Goal: Transaction & Acquisition: Purchase product/service

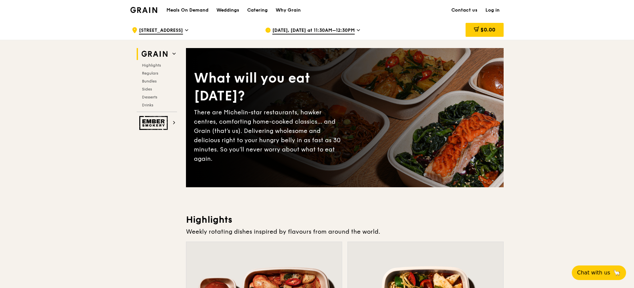
click at [340, 26] on div "[DATE], [DATE] at 11:30AM–12:30PM" at bounding box center [326, 30] width 123 height 20
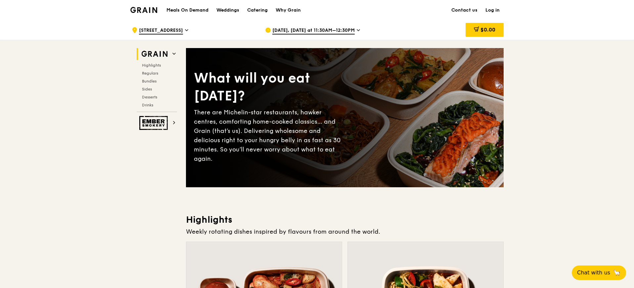
click at [340, 34] on span "[DATE], [DATE] at 11:30AM–12:30PM" at bounding box center [313, 30] width 82 height 7
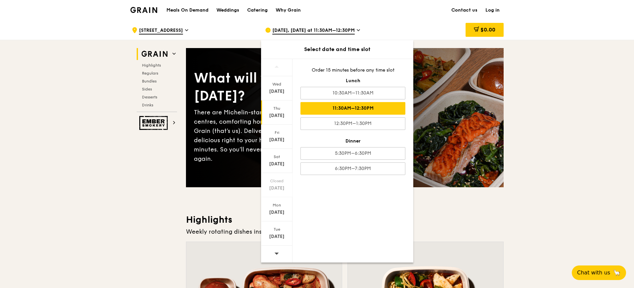
click at [284, 114] on div "[DATE]" at bounding box center [276, 115] width 29 height 7
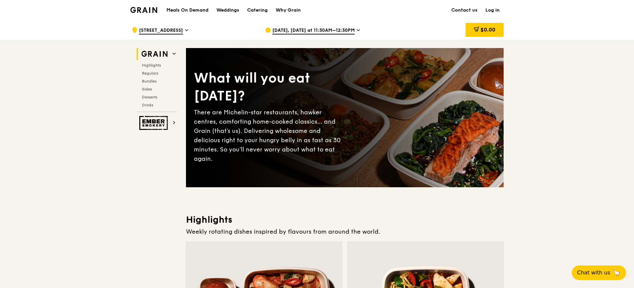
drag, startPoint x: 198, startPoint y: 80, endPoint x: 243, endPoint y: 100, distance: 49.5
click at [243, 100] on div "What will you eat [DATE]?" at bounding box center [269, 87] width 151 height 36
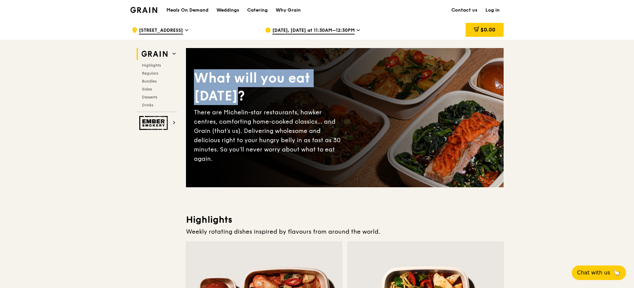
click at [243, 100] on div "What will you eat [DATE]?" at bounding box center [269, 87] width 151 height 36
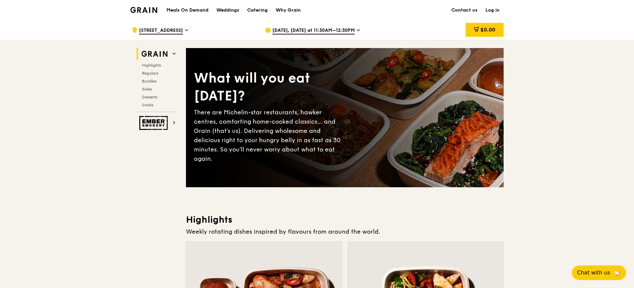
click at [338, 28] on span "[DATE], [DATE] at 11:30AM–12:30PM" at bounding box center [313, 30] width 82 height 7
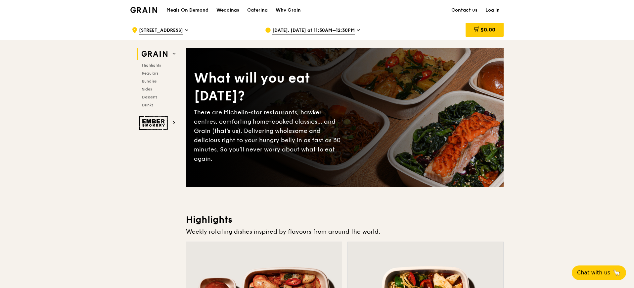
click at [311, 28] on span "[DATE], [DATE] at 11:30AM–12:30PM" at bounding box center [313, 30] width 82 height 7
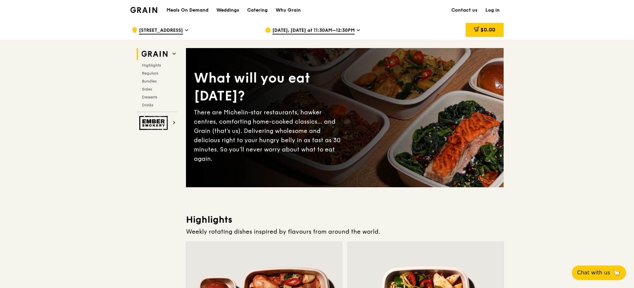
click at [295, 31] on span "[DATE], [DATE] at 11:30AM–12:30PM" at bounding box center [313, 30] width 82 height 7
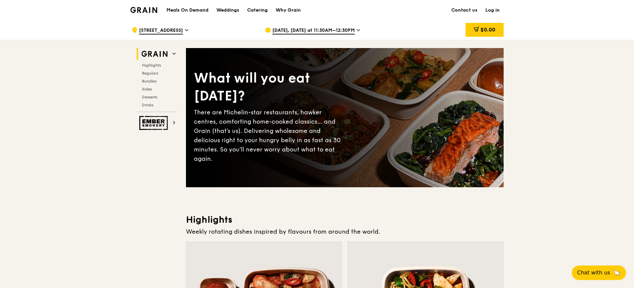
click at [309, 24] on div "[DATE], [DATE] at 11:30AM–12:30PM" at bounding box center [326, 30] width 123 height 20
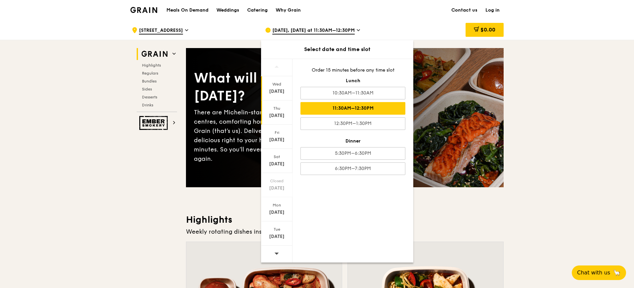
click at [272, 86] on div "Wed" at bounding box center [276, 83] width 29 height 5
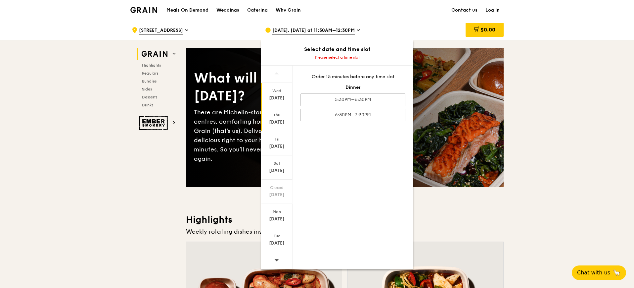
click at [275, 117] on div "Thu" at bounding box center [276, 114] width 29 height 5
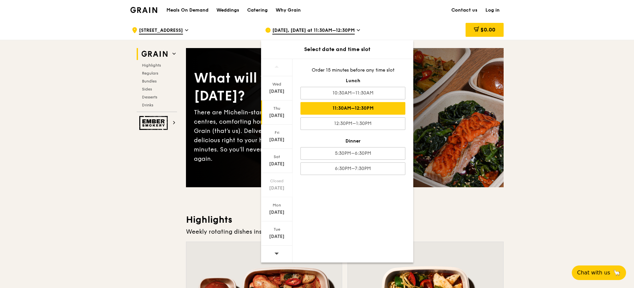
click at [348, 111] on div "11:30AM–12:30PM" at bounding box center [352, 108] width 105 height 13
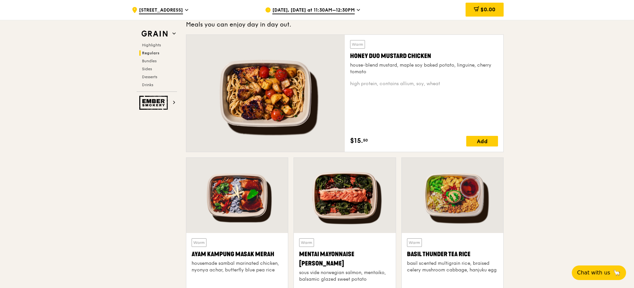
scroll to position [496, 0]
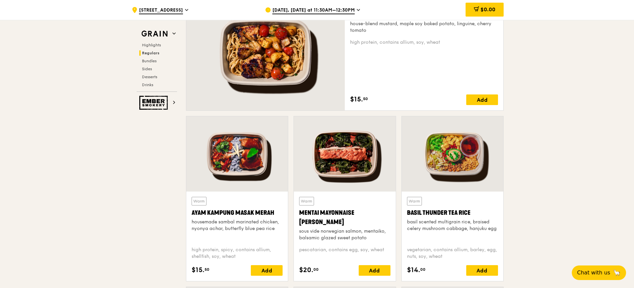
click at [479, 94] on div "Warm Honey Duo Mustard Chicken house-blend mustard, maple soy baked potato, lin…" at bounding box center [424, 52] width 148 height 106
click at [479, 97] on div "Add" at bounding box center [482, 99] width 32 height 11
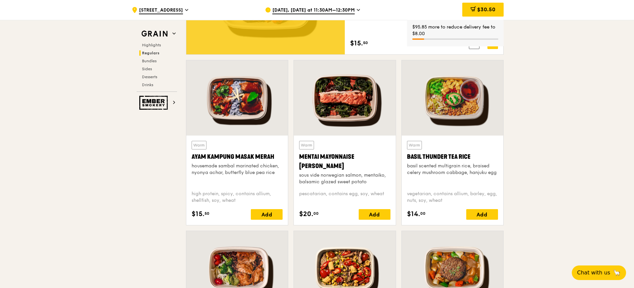
scroll to position [579, 0]
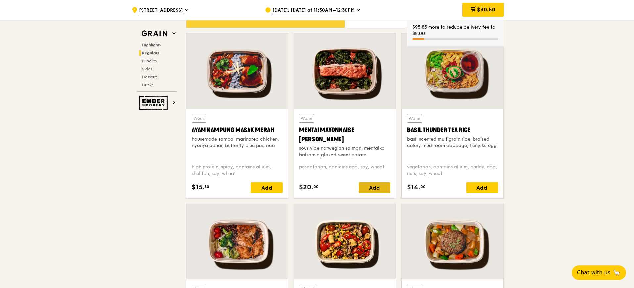
click at [379, 187] on div "Add" at bounding box center [375, 187] width 32 height 11
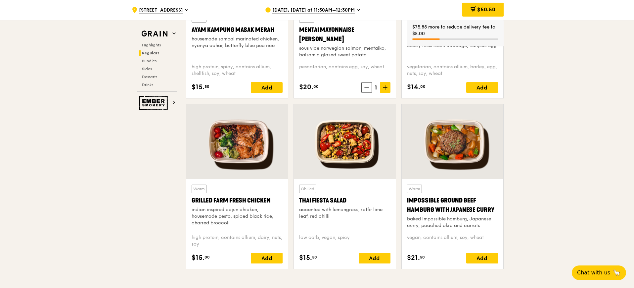
scroll to position [703, 0]
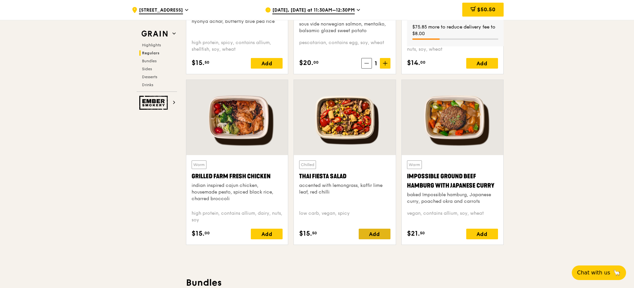
click at [373, 235] on div "Add" at bounding box center [375, 233] width 32 height 11
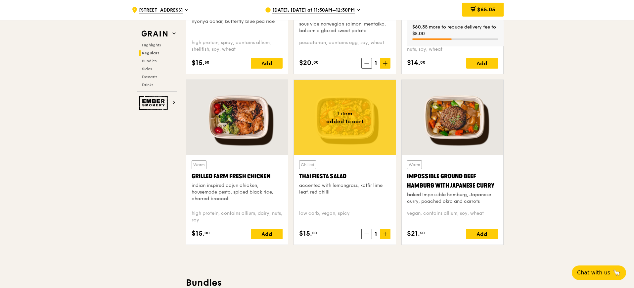
click at [493, 10] on span "$65.05" at bounding box center [486, 9] width 18 height 6
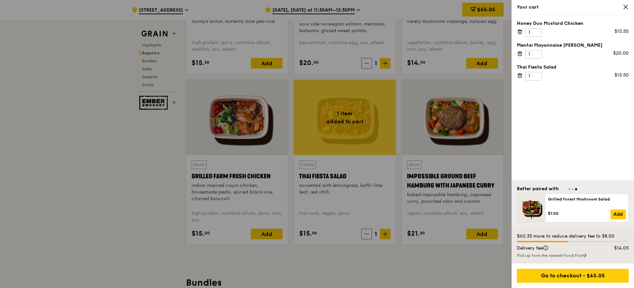
click at [562, 128] on div "Honey Duo Mustard Chicken 1 $15.50 Mentai Mayonnaise Aburi Salmon 1 $20.00 Thai…" at bounding box center [573, 97] width 122 height 165
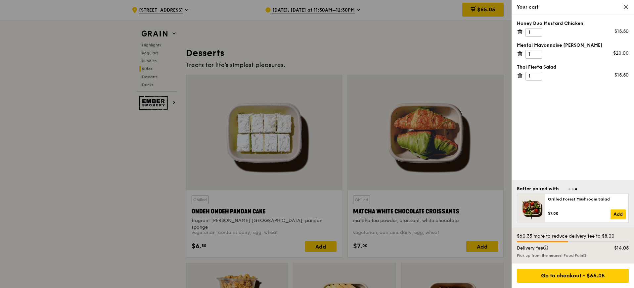
scroll to position [1881, 0]
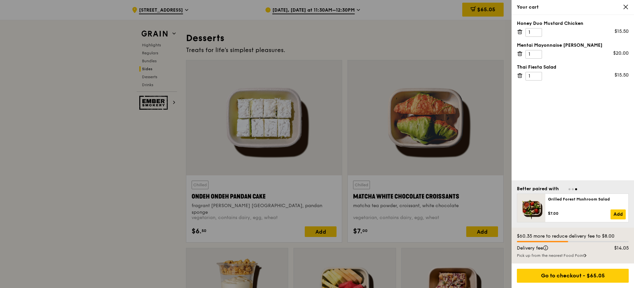
click at [618, 247] on div "$14.05" at bounding box center [618, 248] width 30 height 7
click at [542, 120] on div "Honey Duo Mustard Chicken 1 $15.50 Mentai Mayonnaise Aburi Salmon 1 $20.00 Thai…" at bounding box center [573, 97] width 122 height 165
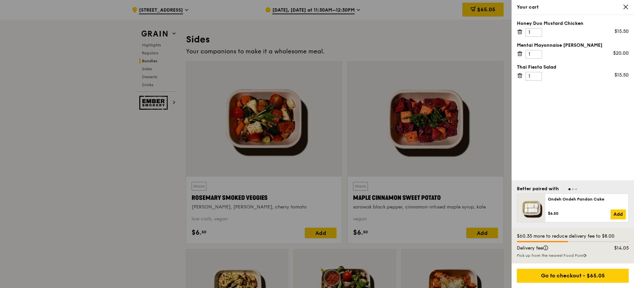
scroll to position [1509, 0]
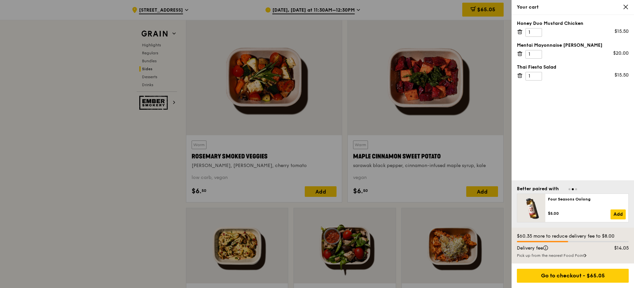
click at [540, 236] on div "$60.35 more to reduce delivery fee to $8.00" at bounding box center [573, 236] width 112 height 7
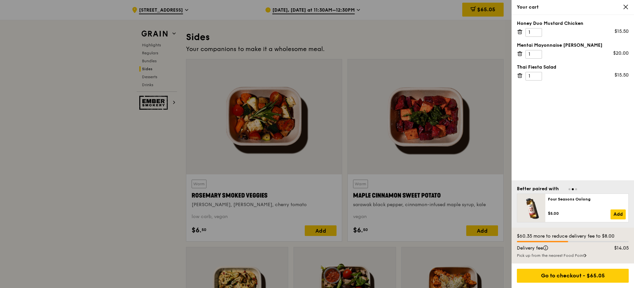
scroll to position [1343, 0]
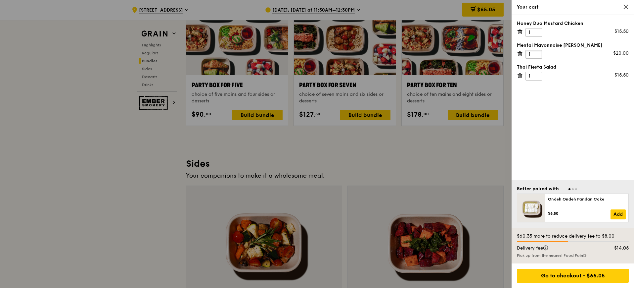
drag, startPoint x: 537, startPoint y: 52, endPoint x: 529, endPoint y: 53, distance: 7.9
click at [529, 53] on input "1" at bounding box center [534, 54] width 17 height 9
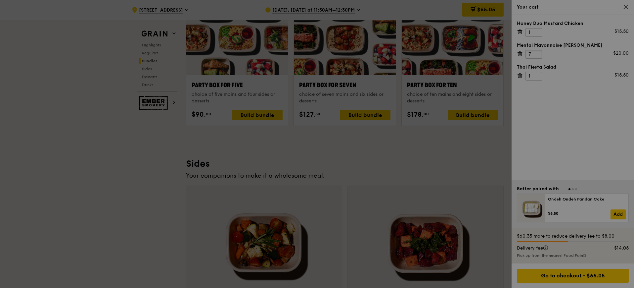
type input "7"
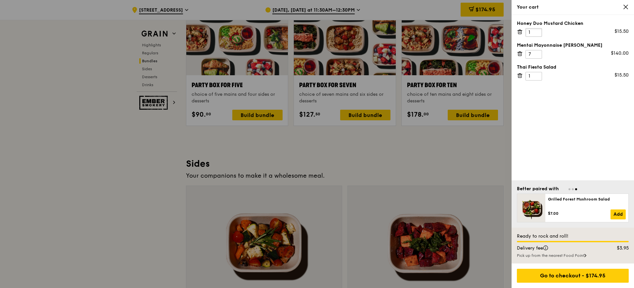
drag, startPoint x: 531, startPoint y: 31, endPoint x: 526, endPoint y: 31, distance: 5.3
click at [526, 31] on input "1" at bounding box center [534, 32] width 17 height 9
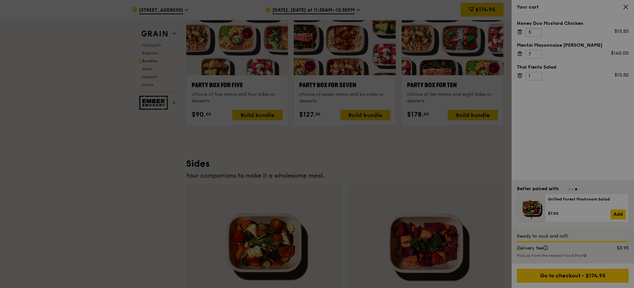
type input "5"
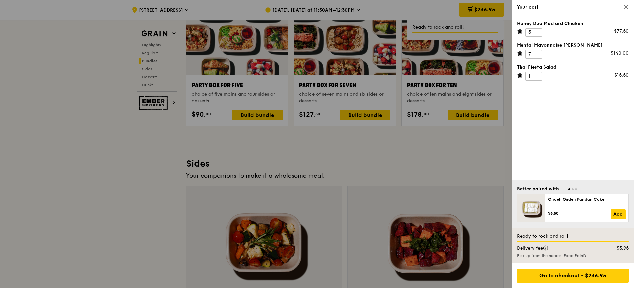
click at [562, 94] on div "Honey Duo Mustard Chicken 5 $77.50 Mentai Mayonnaise Aburi Salmon 7 $140.00 Tha…" at bounding box center [573, 97] width 122 height 165
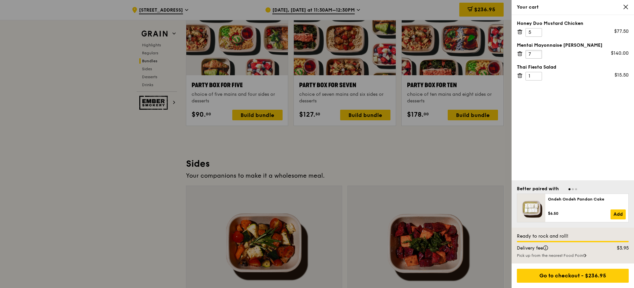
drag, startPoint x: 536, startPoint y: 54, endPoint x: 527, endPoint y: 53, distance: 9.0
click at [527, 53] on input "7" at bounding box center [534, 54] width 17 height 9
type input "8"
click at [545, 94] on div "Honey Duo Mustard Chicken 5 $77.50 Mentai Mayonnaise Aburi Salmon 8 $140.00 Tha…" at bounding box center [573, 97] width 122 height 165
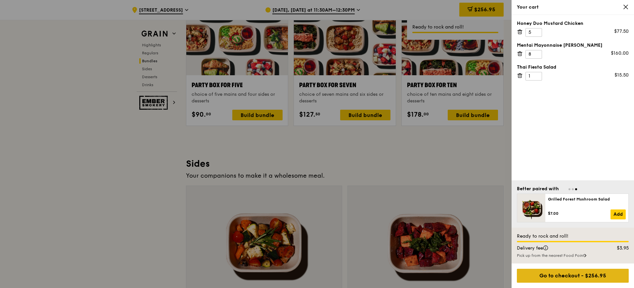
click at [589, 270] on div "Go to checkout - $256.95" at bounding box center [573, 275] width 112 height 14
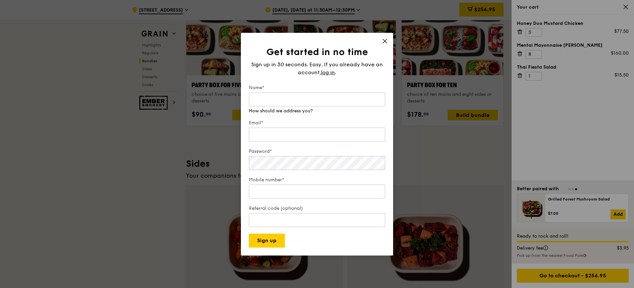
click at [384, 41] on icon at bounding box center [385, 41] width 6 height 6
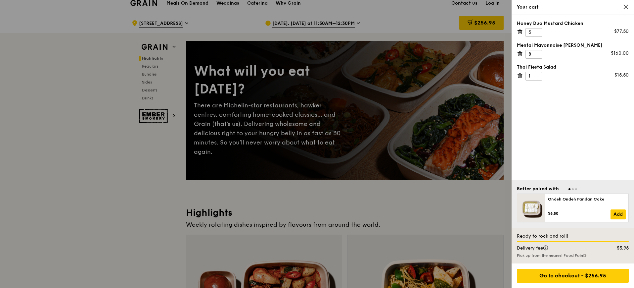
scroll to position [0, 0]
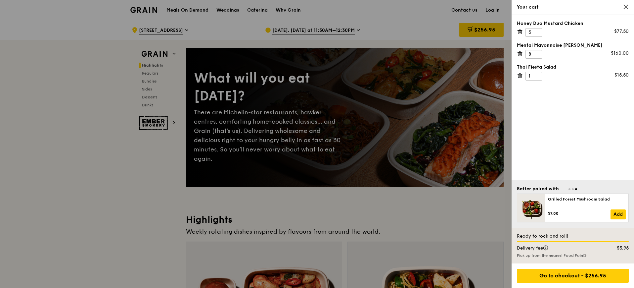
click at [289, 206] on div at bounding box center [317, 144] width 634 height 288
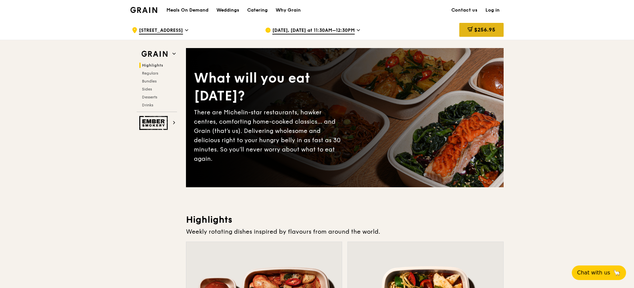
click at [485, 26] on div "$256.95" at bounding box center [481, 30] width 44 height 14
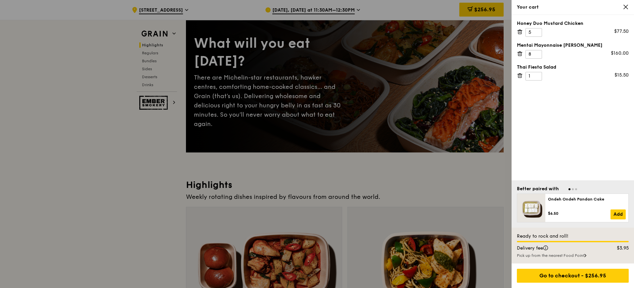
scroll to position [41, 0]
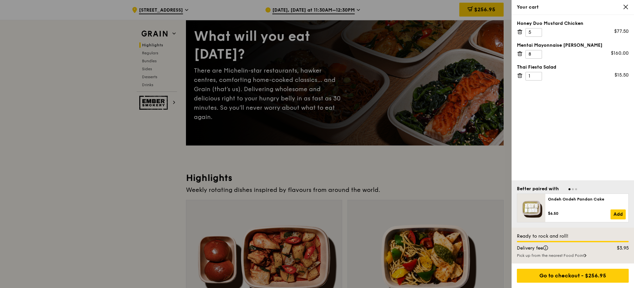
click at [622, 7] on div "Your cart" at bounding box center [573, 7] width 112 height 7
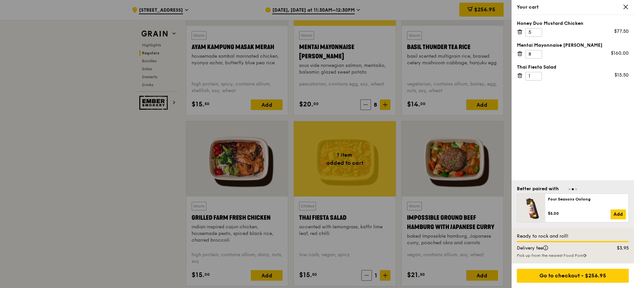
scroll to position [951, 0]
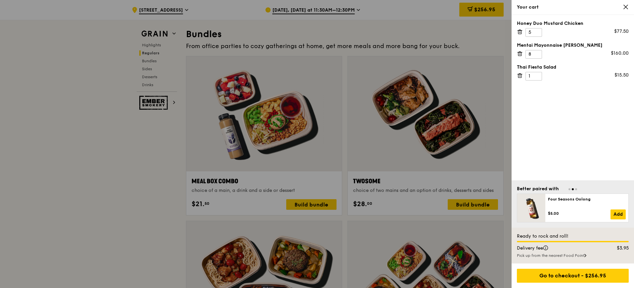
click at [628, 6] on icon at bounding box center [626, 7] width 6 height 6
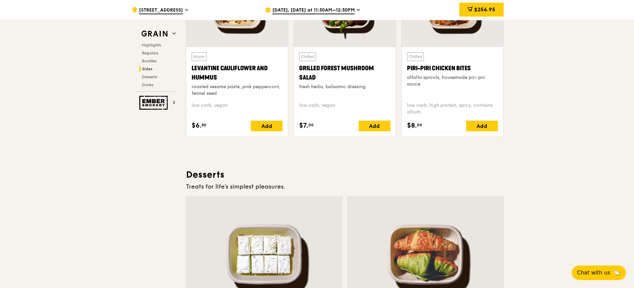
scroll to position [1737, 0]
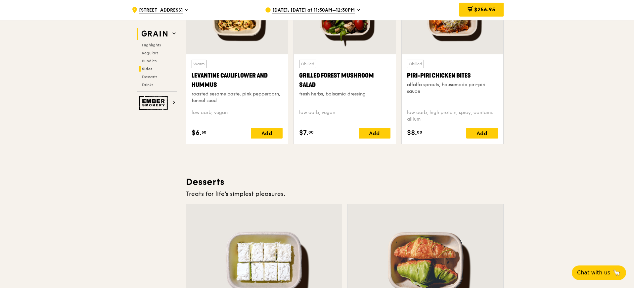
click at [172, 35] on h2 "Grain" at bounding box center [157, 34] width 40 height 12
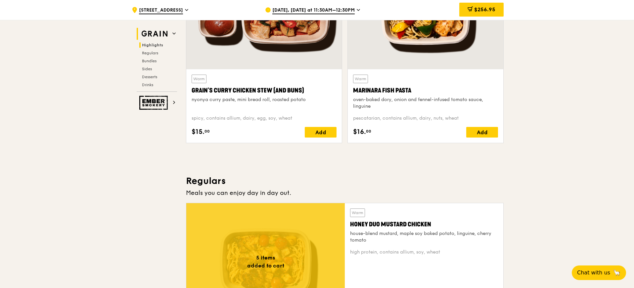
scroll to position [187, 0]
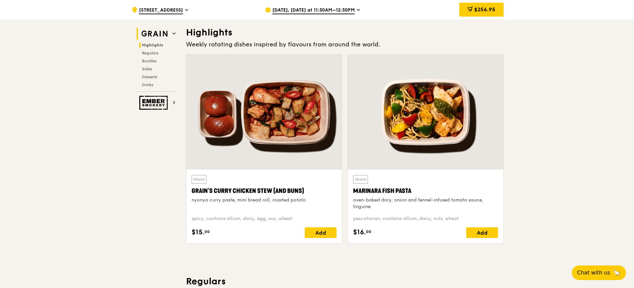
click at [139, 34] on h2 "Grain" at bounding box center [157, 34] width 40 height 12
click at [151, 32] on img at bounding box center [154, 34] width 30 height 12
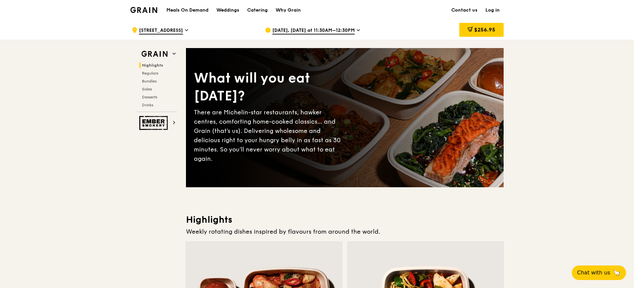
drag, startPoint x: 154, startPoint y: 13, endPoint x: 150, endPoint y: 12, distance: 4.0
click at [150, 12] on img at bounding box center [143, 10] width 27 height 6
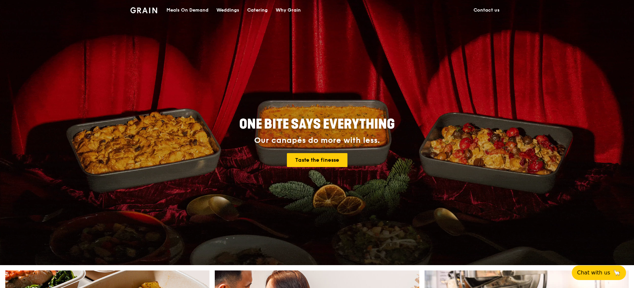
click at [495, 10] on link "Contact us" at bounding box center [487, 10] width 34 height 20
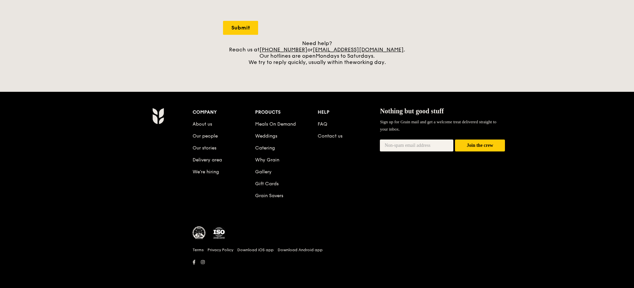
click at [203, 120] on li "About us" at bounding box center [224, 123] width 63 height 12
click at [203, 123] on link "About us" at bounding box center [203, 124] width 20 height 6
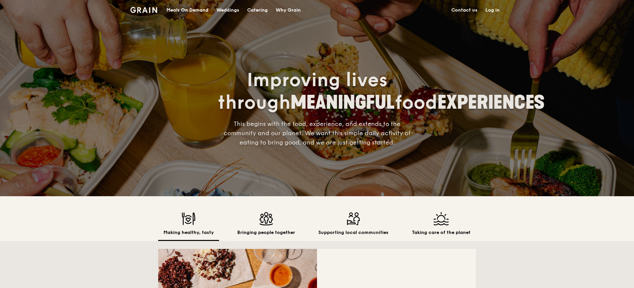
scroll to position [257, 0]
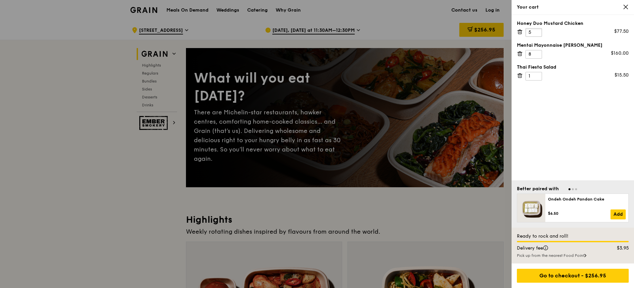
click at [535, 32] on input "5" at bounding box center [534, 32] width 17 height 9
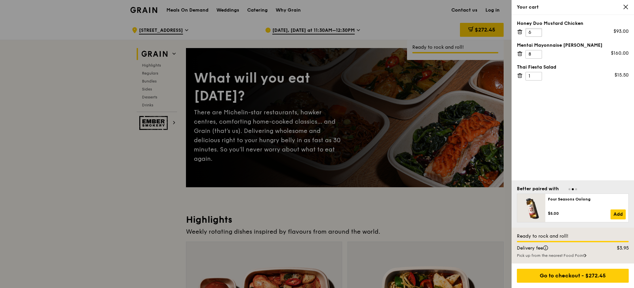
type input "6"
click at [565, 100] on div "Honey Duo Mustard Chicken 6 $93.00 Mentai Mayonnaise Aburi Salmon 8 $160.00 Tha…" at bounding box center [573, 97] width 122 height 165
